Goal: Transaction & Acquisition: Purchase product/service

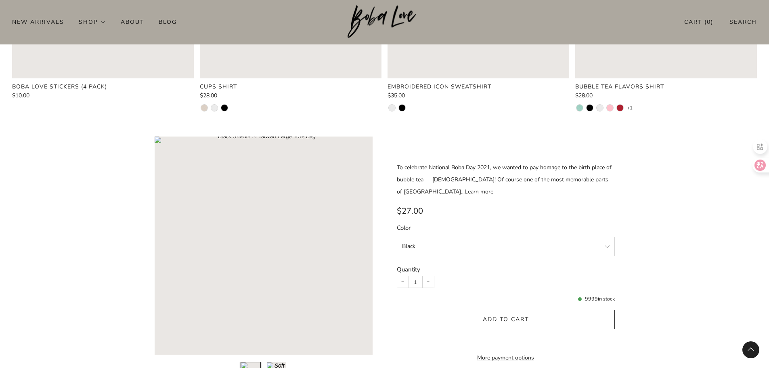
scroll to position [847, 0]
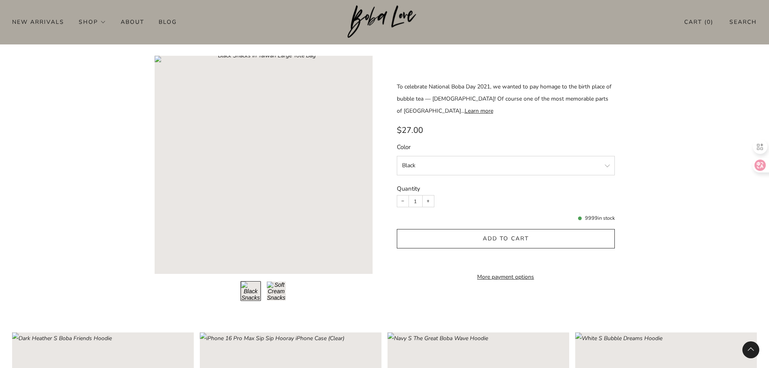
click at [282, 292] on button "Load image into Gallery viewer, 2\a" at bounding box center [276, 291] width 20 height 20
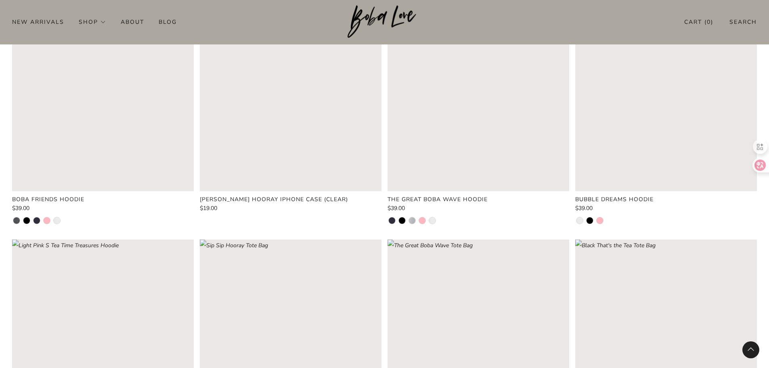
scroll to position [1332, 0]
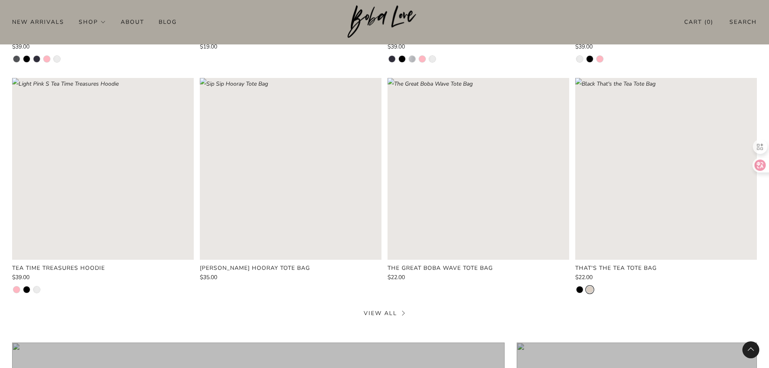
click at [591, 289] on li at bounding box center [589, 289] width 6 height 6
click at [575, 287] on div "Boba Friends Hoodie $39.00 Sip Sip Hooray iPhone Case (Clear) $19.00 The Great …" at bounding box center [384, 78] width 745 height 460
click at [580, 289] on li at bounding box center [579, 289] width 6 height 6
click at [590, 288] on li at bounding box center [589, 289] width 6 height 6
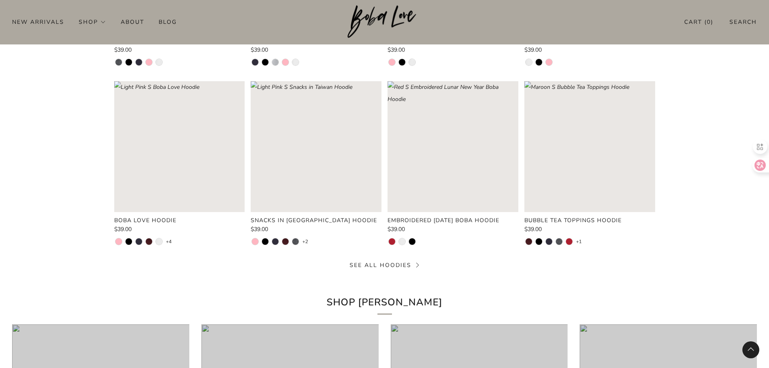
scroll to position [2058, 0]
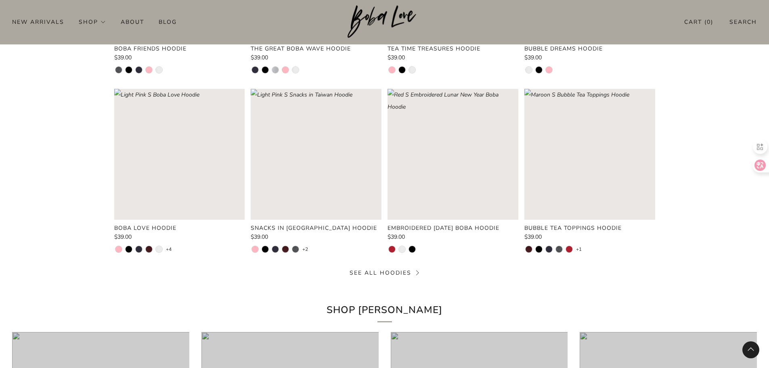
click at [280, 249] on ul at bounding box center [275, 251] width 47 height 10
click at [276, 249] on li at bounding box center [275, 249] width 6 height 6
click at [278, 249] on li at bounding box center [275, 249] width 6 height 6
click at [285, 248] on li at bounding box center [285, 249] width 6 height 6
click at [157, 249] on li at bounding box center [159, 249] width 6 height 6
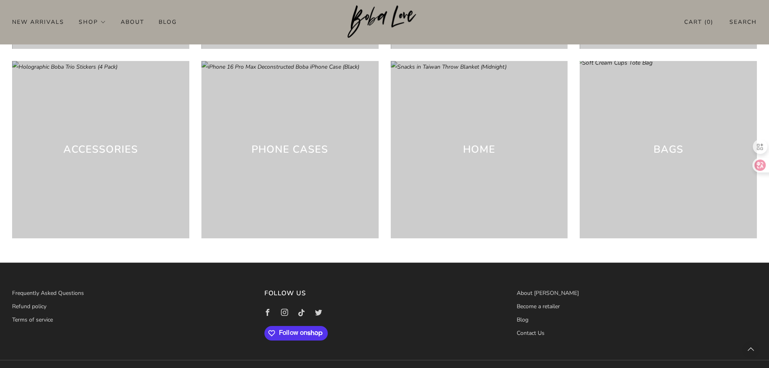
scroll to position [2504, 0]
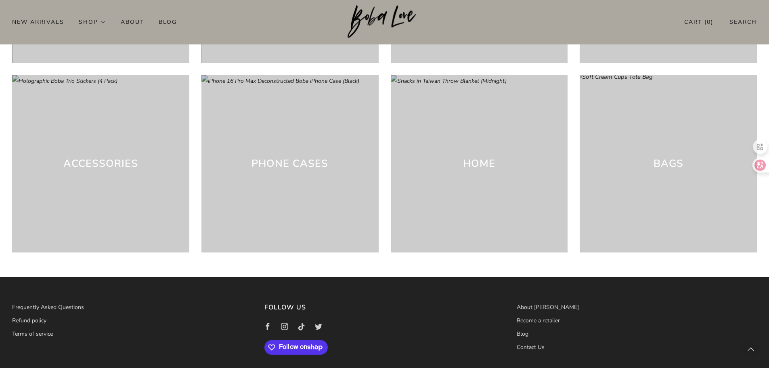
click at [700, 212] on div "Bags" at bounding box center [668, 163] width 177 height 177
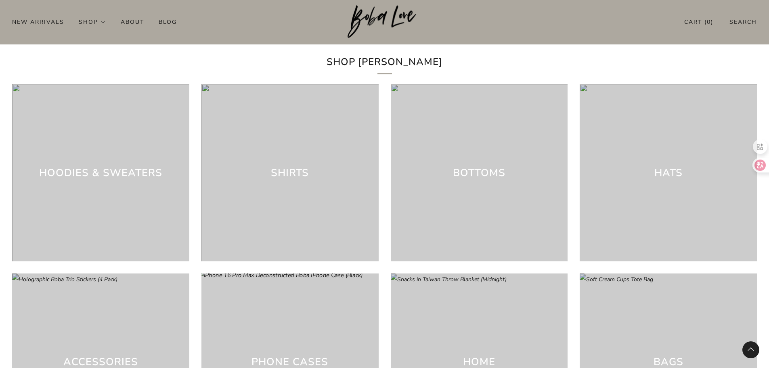
scroll to position [2302, 0]
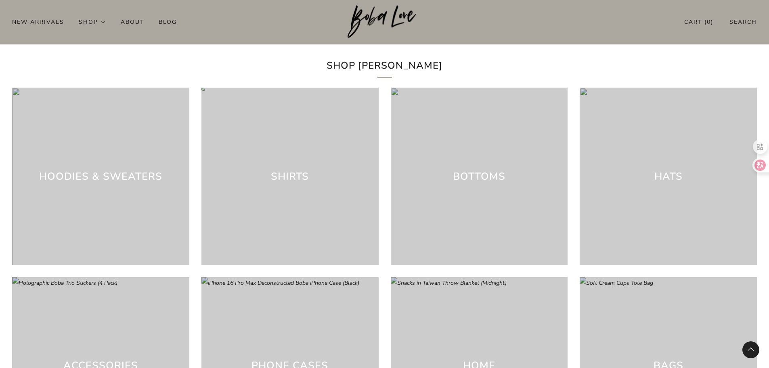
click at [294, 222] on div "Shirts" at bounding box center [289, 176] width 177 height 177
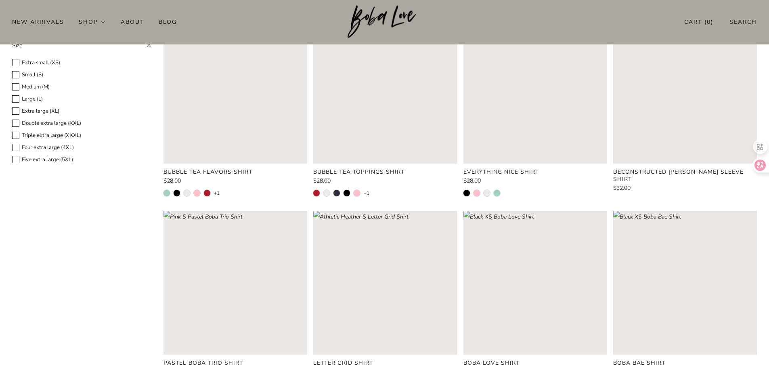
scroll to position [254, 0]
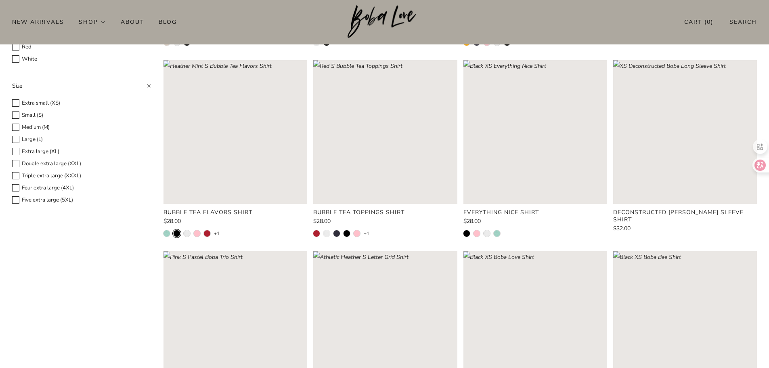
click at [177, 234] on li at bounding box center [177, 233] width 6 height 6
click at [187, 233] on li at bounding box center [187, 233] width 6 height 6
click at [197, 233] on li at bounding box center [197, 233] width 6 height 6
click at [209, 232] on li at bounding box center [207, 233] width 6 height 6
click at [263, 172] on rect "Loading image: Heather Mint S Bubble Tea Flavors Shirt" at bounding box center [235, 132] width 144 height 144
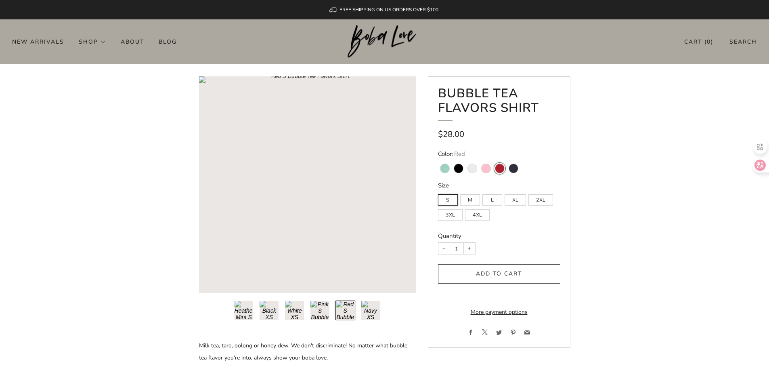
click at [366, 313] on button "Load image into Gallery viewer, 6\a" at bounding box center [371, 310] width 20 height 20
click at [264, 307] on button "Load image into Gallery viewer, 2\a" at bounding box center [269, 310] width 20 height 20
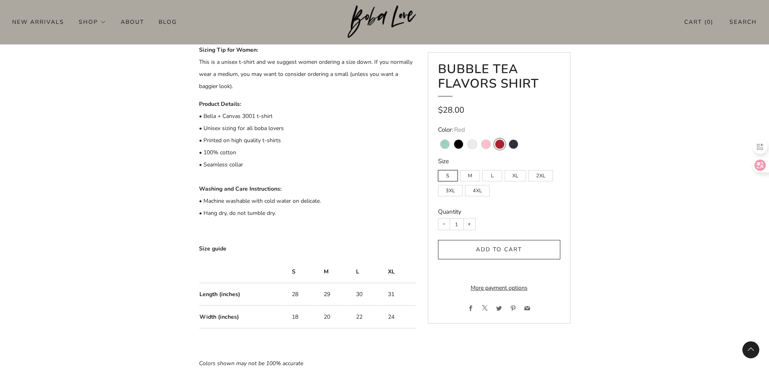
scroll to position [377, 0]
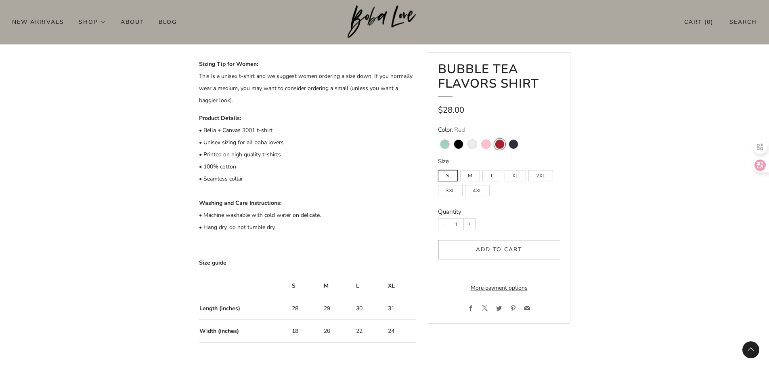
click at [515, 147] on variant-swatch "Navy" at bounding box center [513, 144] width 9 height 9
click at [506, 135] on input "Navy" at bounding box center [506, 134] width 0 height 0
radio input "true"
click at [457, 143] on variant-swatch "Black" at bounding box center [458, 144] width 9 height 9
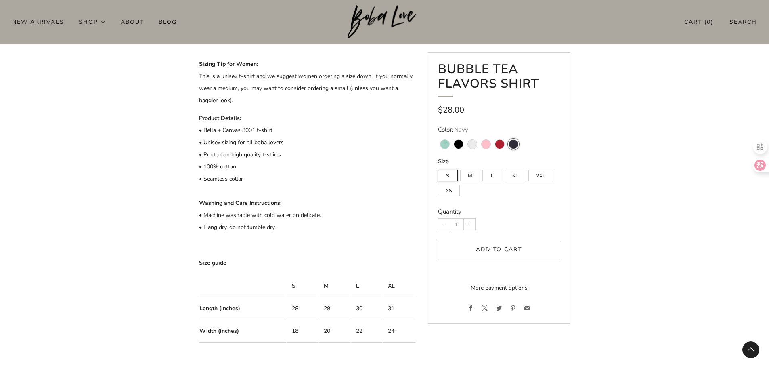
click at [452, 135] on input "Black" at bounding box center [451, 134] width 0 height 0
radio input "true"
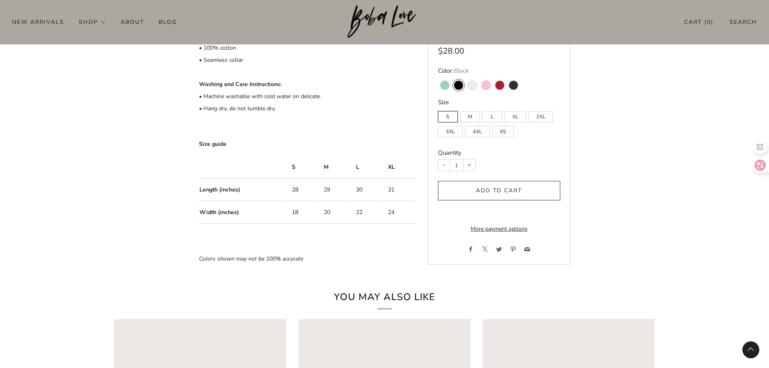
scroll to position [377, 0]
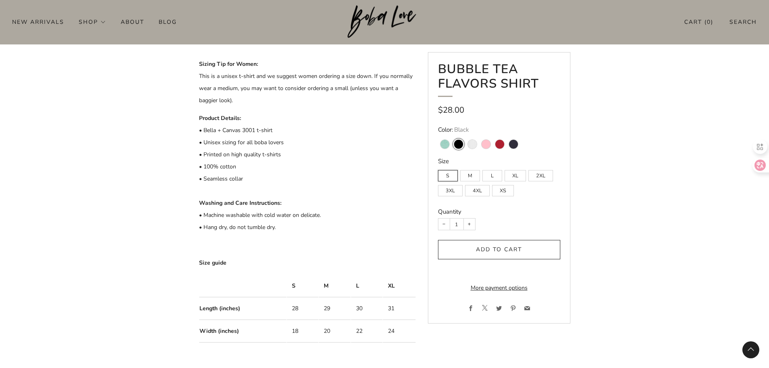
click at [473, 177] on label "M" at bounding box center [470, 175] width 20 height 11
click at [460, 166] on input "M" at bounding box center [460, 166] width 0 height 0
radio input "true"
click at [489, 248] on span "Add to cart" at bounding box center [499, 249] width 46 height 8
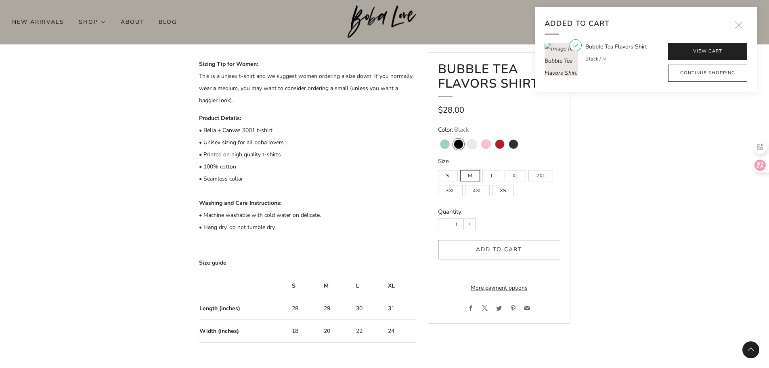
click at [712, 49] on link "View cart" at bounding box center [707, 51] width 79 height 17
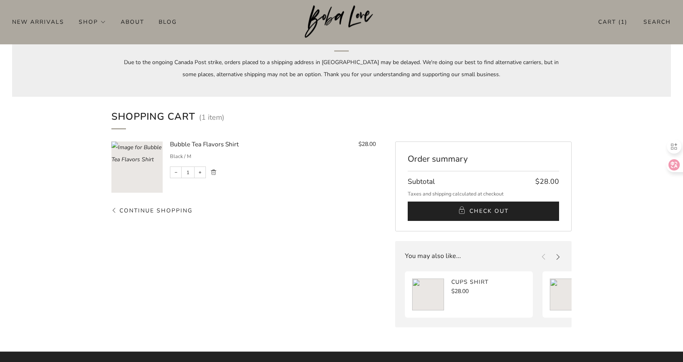
scroll to position [40, 0]
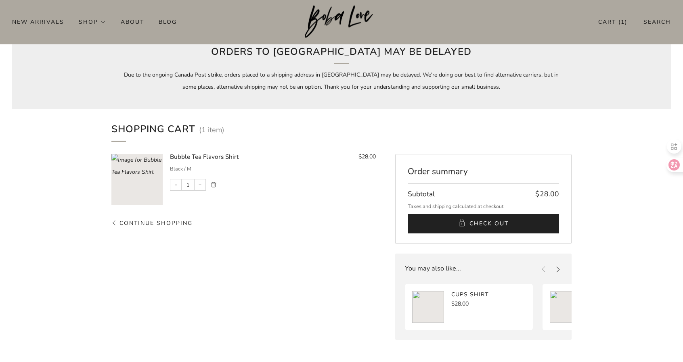
click at [514, 223] on button "Check Out" at bounding box center [483, 223] width 151 height 19
